Goal: Transaction & Acquisition: Download file/media

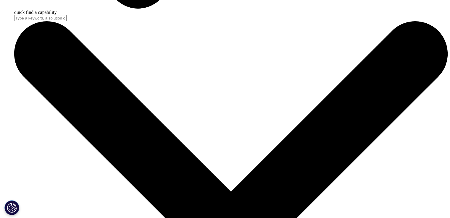
scroll to position [2124, 0]
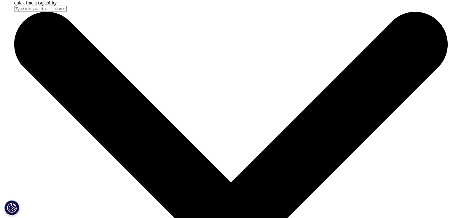
drag, startPoint x: 453, startPoint y: 16, endPoint x: 454, endPoint y: 181, distance: 164.9
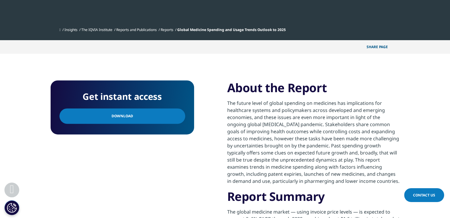
scroll to position [206, 0]
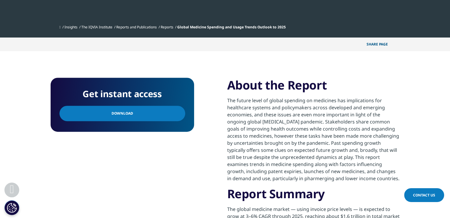
drag, startPoint x: 451, startPoint y: 17, endPoint x: 454, endPoint y: 35, distance: 18.1
click at [112, 113] on span "Download" at bounding box center [123, 114] width 22 height 7
